Goal: Transaction & Acquisition: Purchase product/service

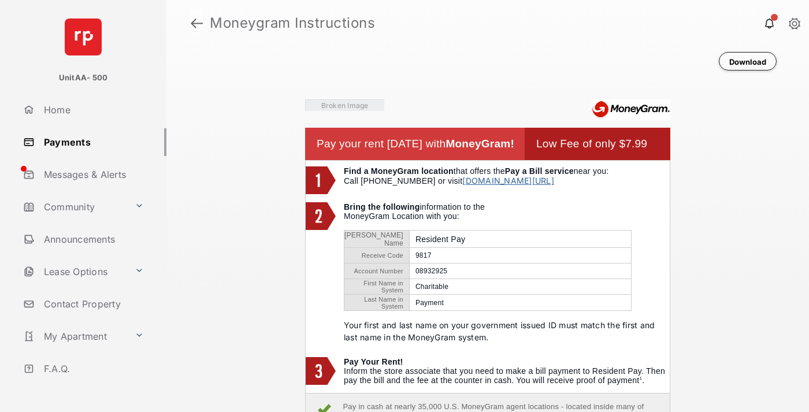
click at [197, 23] on link at bounding box center [197, 23] width 12 height 28
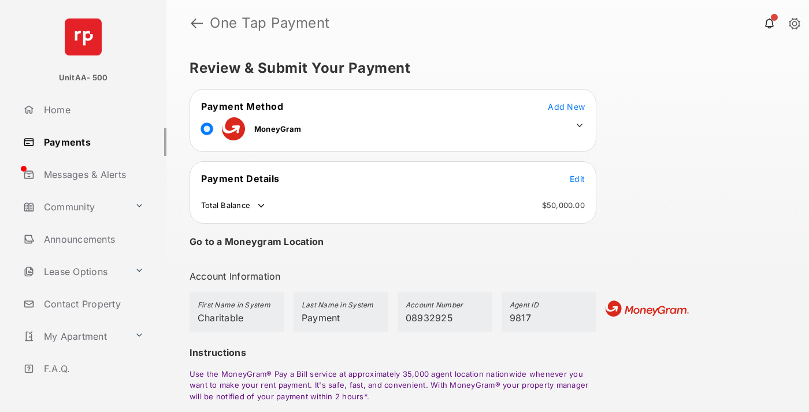
click at [577, 179] on span "Edit" at bounding box center [577, 179] width 15 height 10
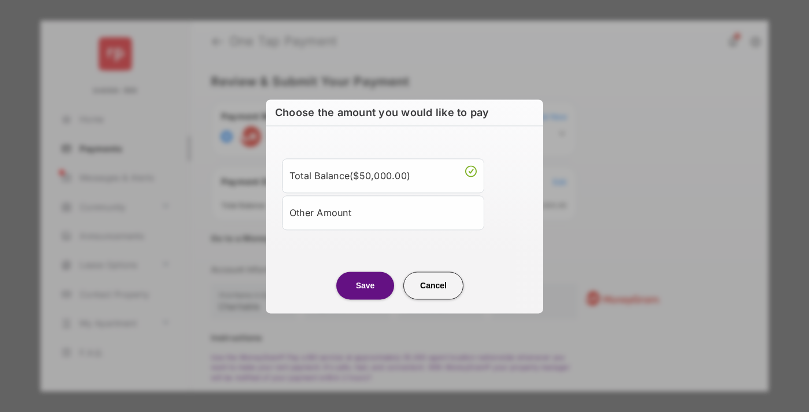
click at [383, 212] on div "Other Amount" at bounding box center [383, 213] width 187 height 20
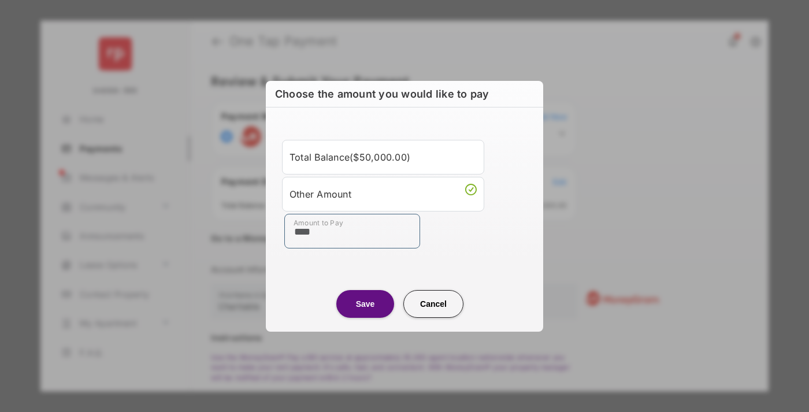
type input "****"
click at [365, 303] on button "Save" at bounding box center [365, 304] width 58 height 28
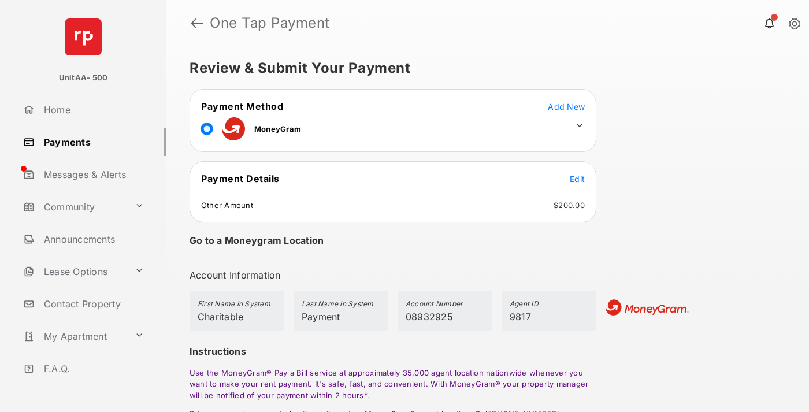
click at [580, 125] on icon at bounding box center [580, 125] width 10 height 10
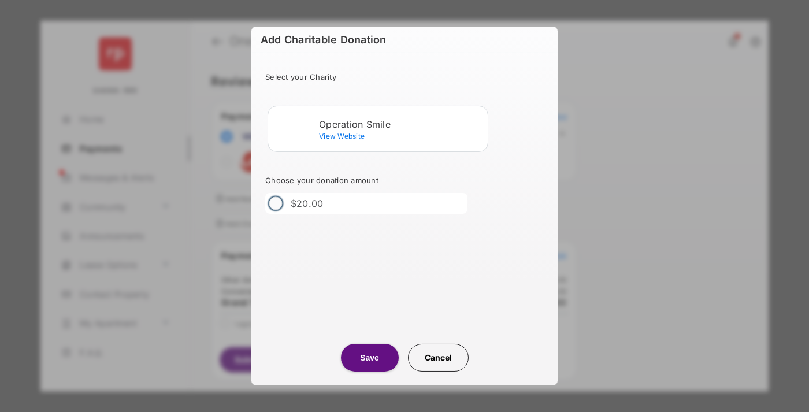
click at [401, 124] on div "Operation Smile" at bounding box center [401, 124] width 164 height 10
click at [369, 358] on button "Save" at bounding box center [370, 358] width 58 height 28
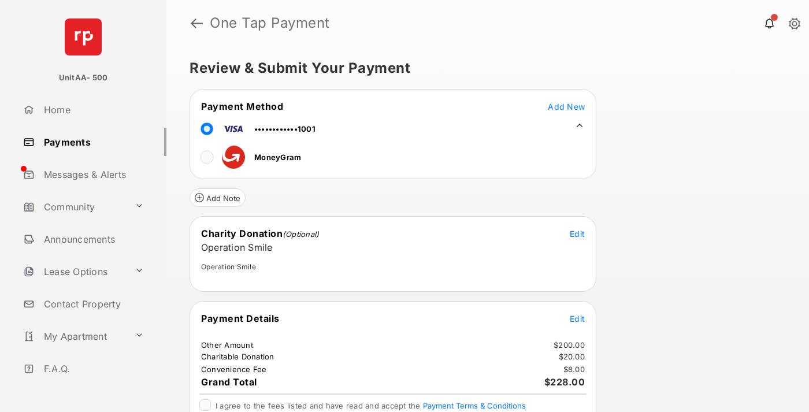
click at [577, 319] on span "Edit" at bounding box center [577, 319] width 15 height 10
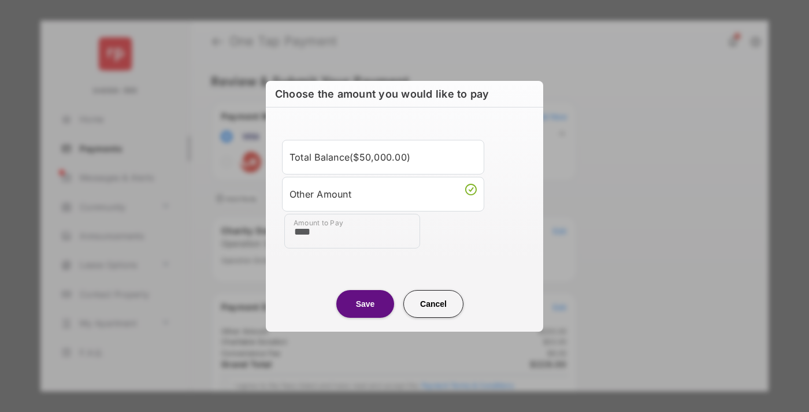
click at [365, 303] on button "Save" at bounding box center [365, 304] width 58 height 28
